Goal: Transaction & Acquisition: Purchase product/service

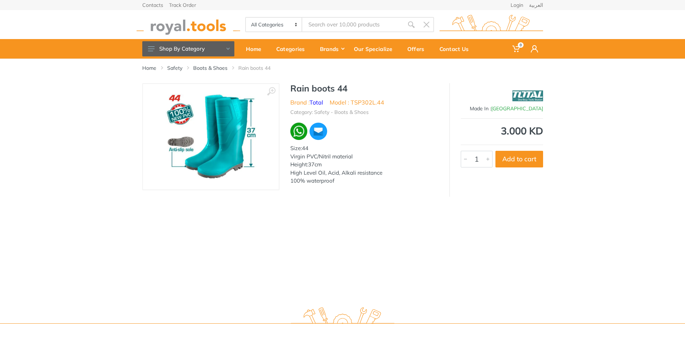
click at [208, 72] on div "Home Safety Boots & Shoes Rain boots 44" at bounding box center [343, 71] width 412 height 25
click at [210, 68] on link "Boots & Shoes" at bounding box center [210, 67] width 34 height 7
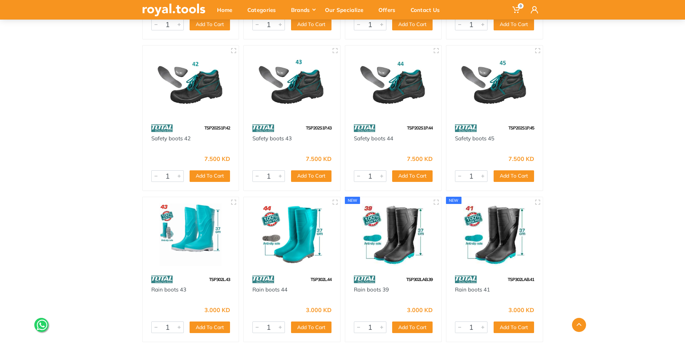
scroll to position [511, 0]
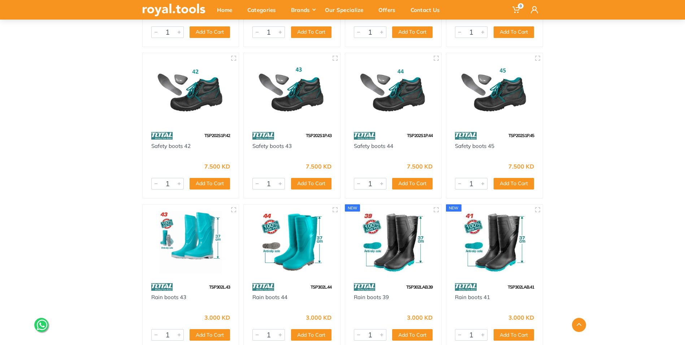
click at [584, 200] on div "Home Category Safety Boots & Shoes" at bounding box center [342, 33] width 685 height 972
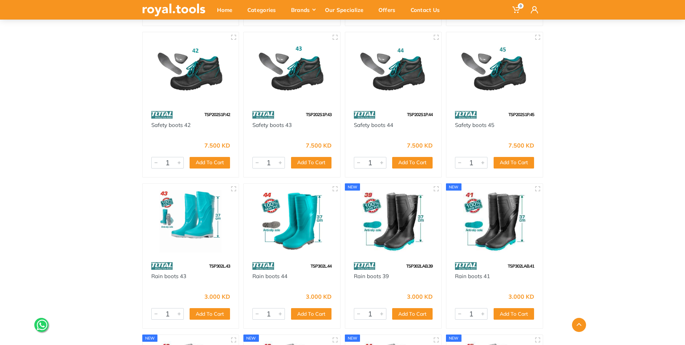
scroll to position [547, 0]
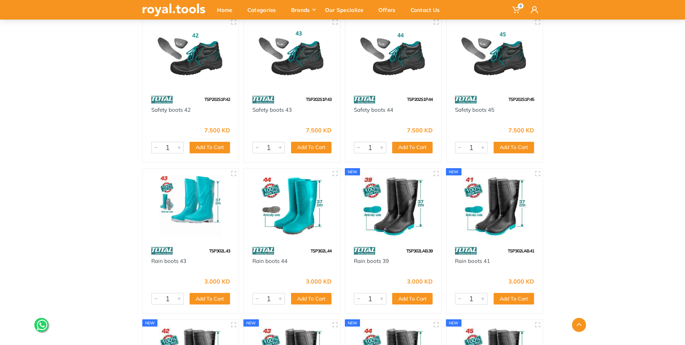
click at [193, 191] on img at bounding box center [190, 206] width 83 height 63
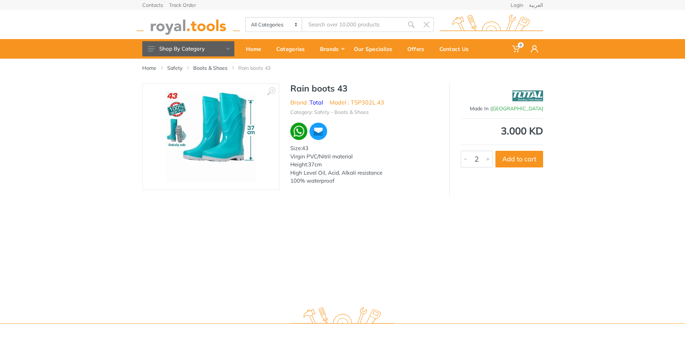
click at [486, 157] on div at bounding box center [488, 159] width 9 height 16
click at [468, 157] on div at bounding box center [465, 159] width 9 height 16
click at [530, 158] on button "Add to cart" at bounding box center [520, 159] width 48 height 17
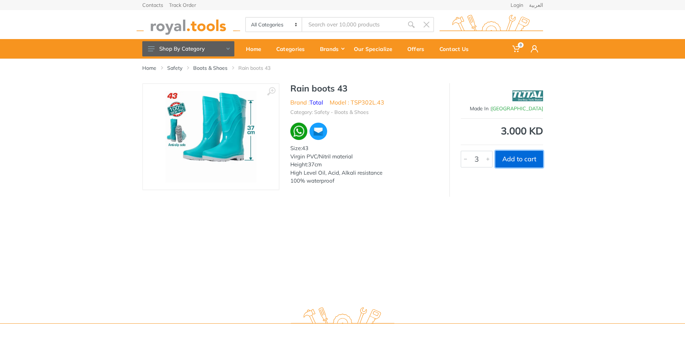
type input "1"
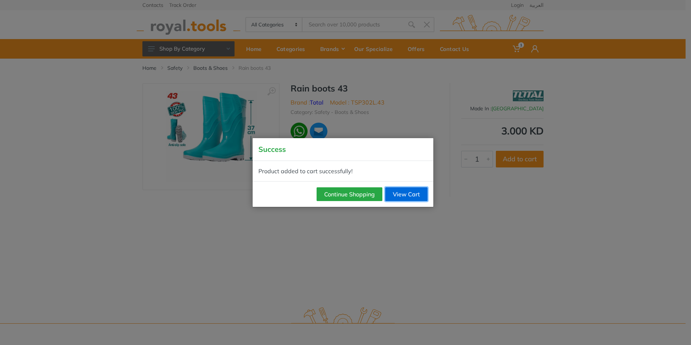
click at [413, 193] on link "View Cart" at bounding box center [406, 194] width 42 height 14
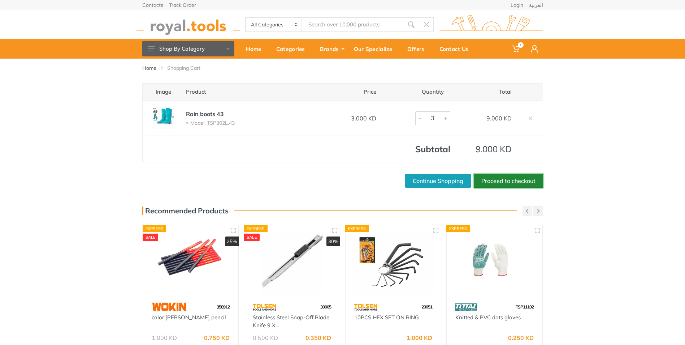
click at [500, 179] on link "Proceed to checkout" at bounding box center [508, 181] width 69 height 14
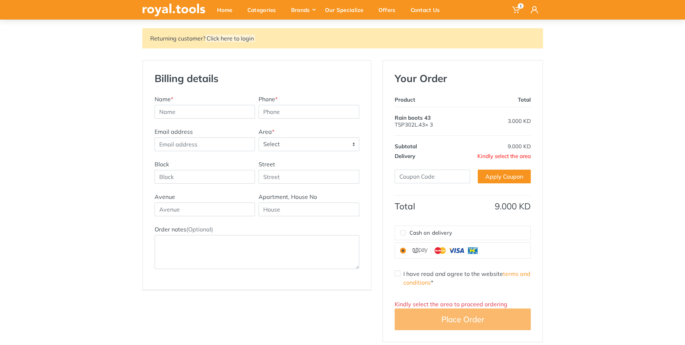
scroll to position [72, 0]
click at [197, 110] on input "text" at bounding box center [205, 112] width 101 height 14
paste input "Cleaninkw Company"
type input "Cleaninkw Company"
click at [411, 228] on label "Cash on delivery" at bounding box center [463, 233] width 136 height 14
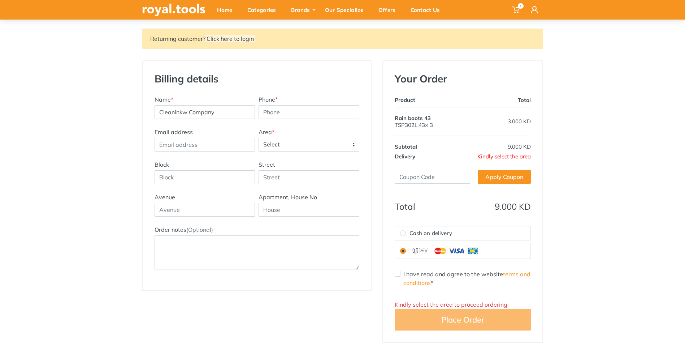
click at [406, 230] on input "Cash on delivery" at bounding box center [403, 233] width 6 height 6
radio input "true"
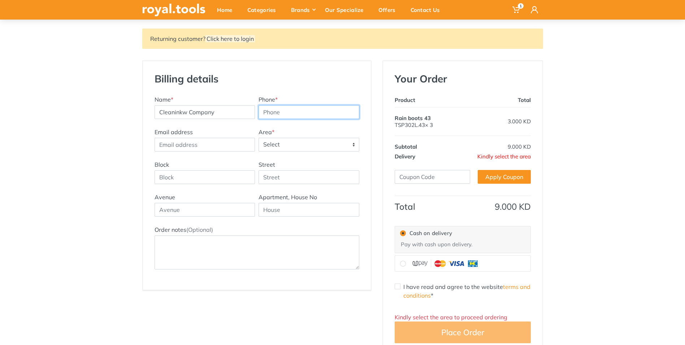
click at [284, 108] on input "Phone *" at bounding box center [309, 112] width 101 height 14
paste input "61112878"
type input "61112878"
click at [286, 147] on span "Select" at bounding box center [309, 144] width 100 height 13
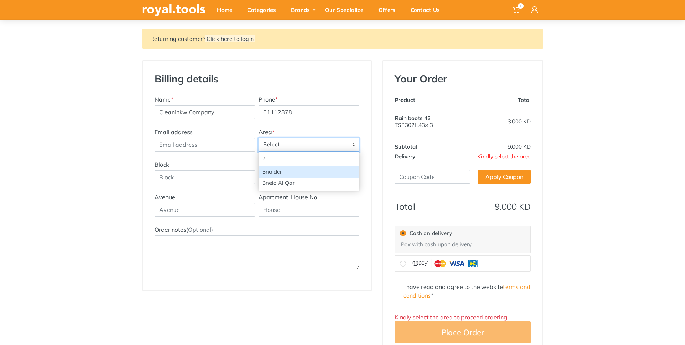
type input "bn"
select select "96"
click at [286, 147] on span "Bnaider" at bounding box center [309, 144] width 100 height 13
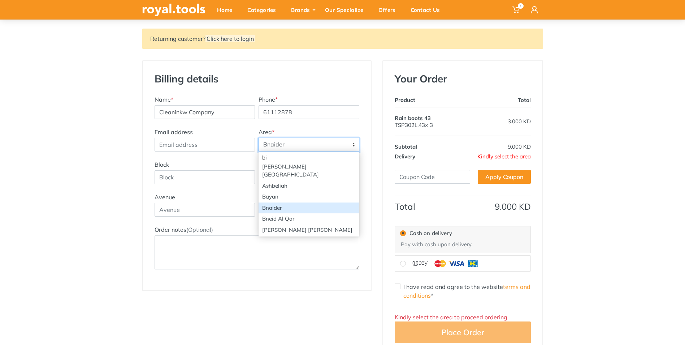
scroll to position [0, 0]
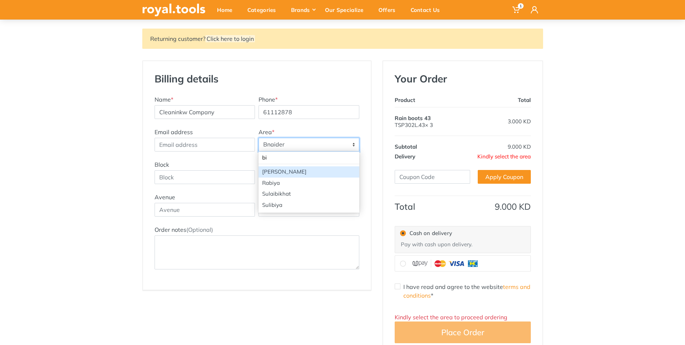
type input "b"
type input "bn"
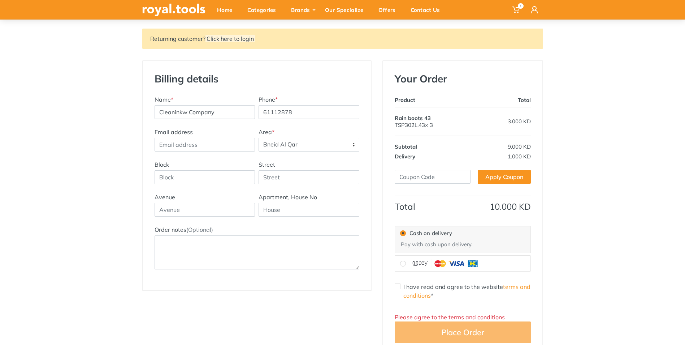
select select "41"
type input "1"
type input "87"
click at [206, 208] on input "text" at bounding box center [205, 210] width 101 height 14
click at [294, 210] on input "text" at bounding box center [309, 210] width 101 height 14
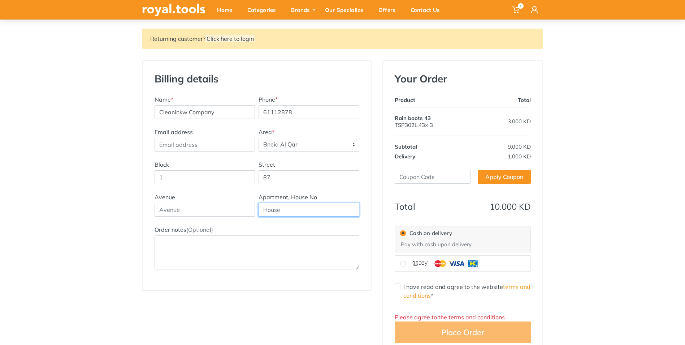
paste input "Blue building"
type input "Blue building"
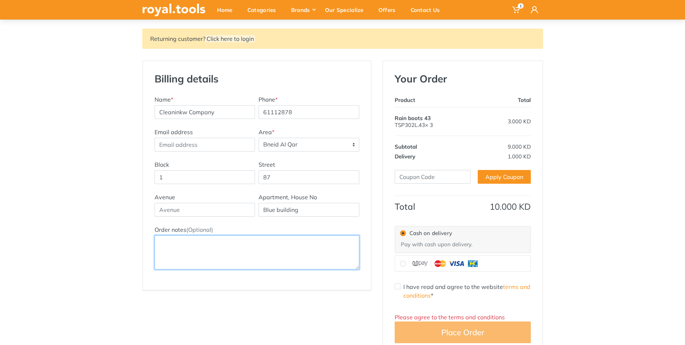
click at [245, 253] on textarea "Order notes (Optional)" at bounding box center [257, 252] width 205 height 34
paste textarea "floor 3, door 7"
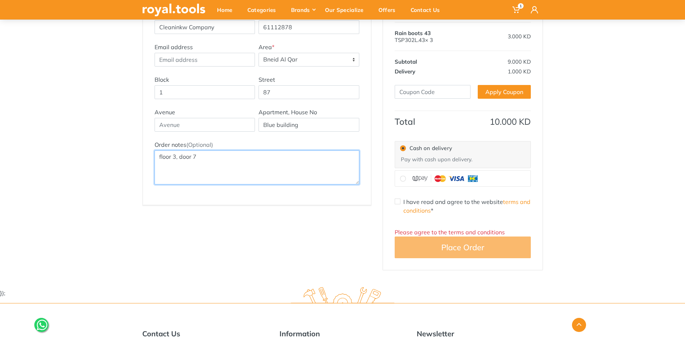
scroll to position [181, 0]
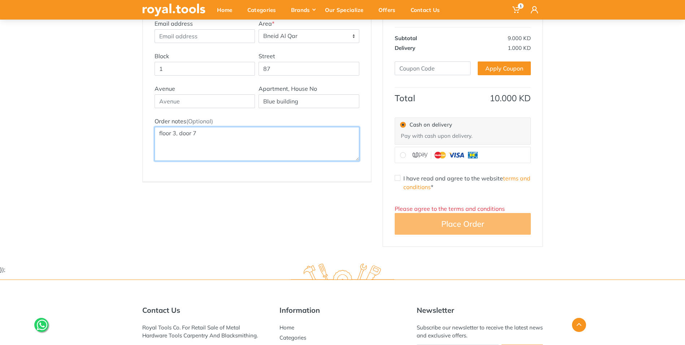
type textarea "floor 3, door 7"
click at [397, 178] on input "I have read and agree to the website terms and conditions *" at bounding box center [398, 178] width 6 height 6
checkbox input "true"
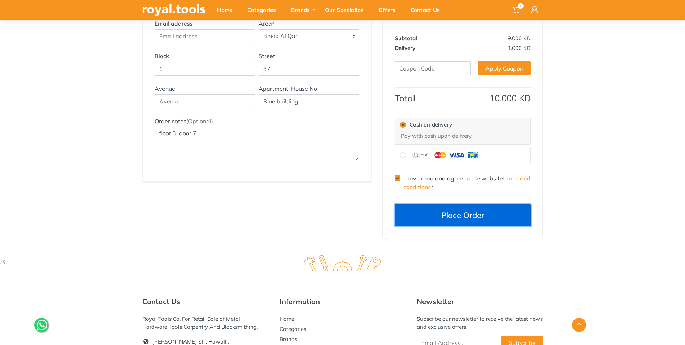
click at [448, 210] on button "Place Order" at bounding box center [463, 215] width 136 height 22
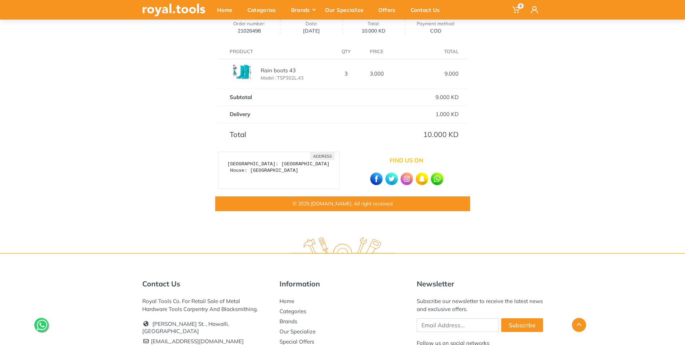
scroll to position [181, 0]
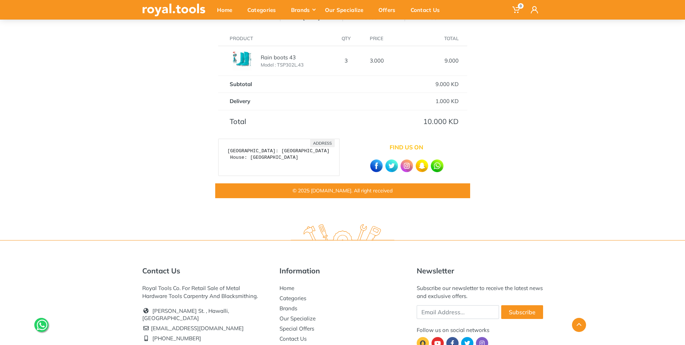
click at [371, 194] on p "© 2025 [DOMAIN_NAME]. All right received" at bounding box center [342, 191] width 255 height 8
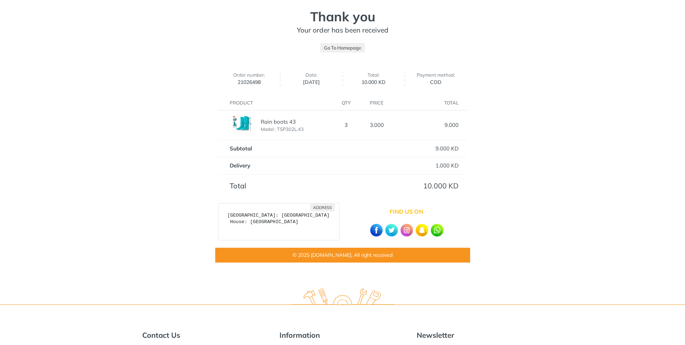
scroll to position [0, 0]
